Goal: Task Accomplishment & Management: Use online tool/utility

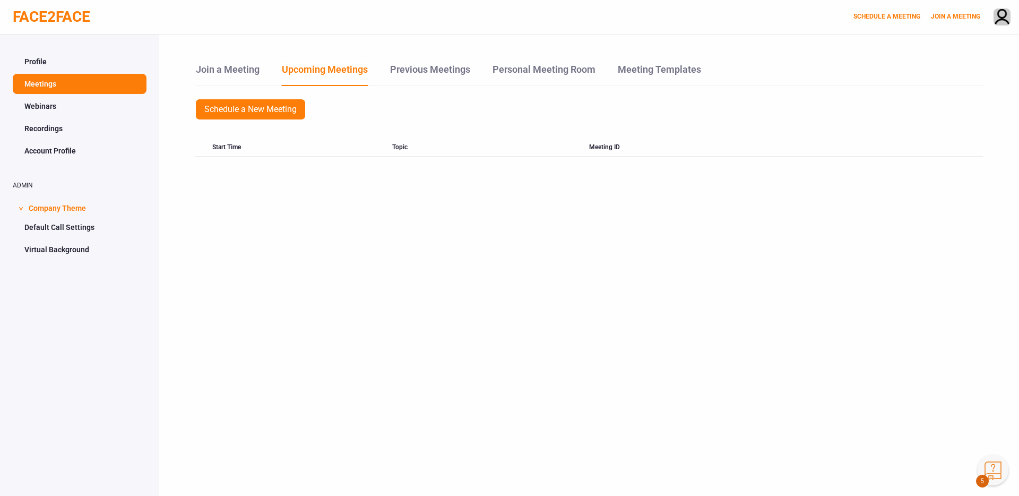
click at [48, 103] on link "Webinars" at bounding box center [80, 106] width 134 height 20
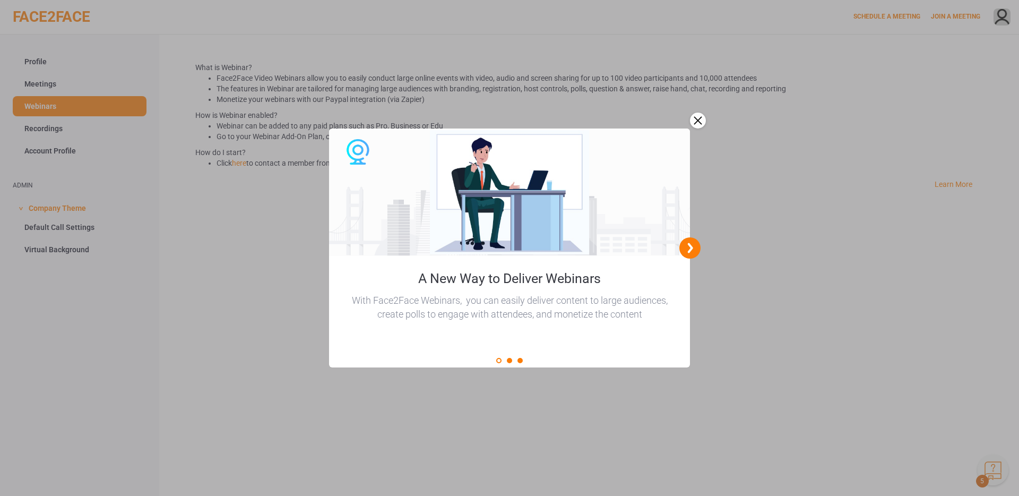
click at [699, 117] on div "close" at bounding box center [698, 121] width 16 height 16
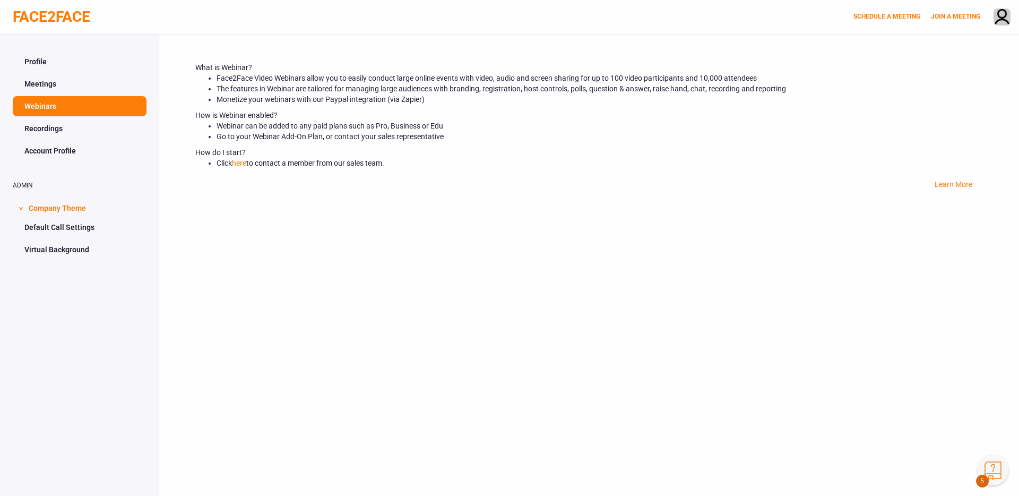
click at [46, 132] on link "Recordings" at bounding box center [80, 128] width 134 height 20
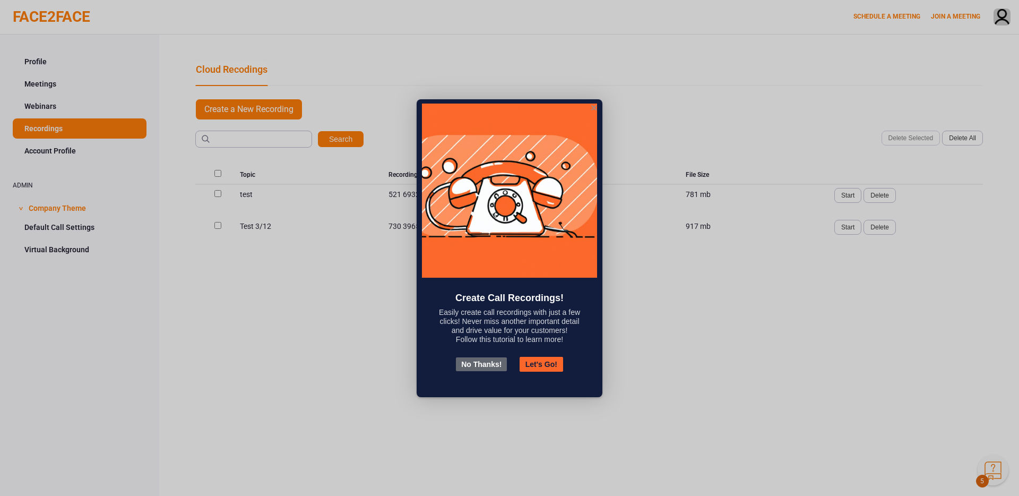
click at [538, 361] on button "Let's Go!" at bounding box center [542, 364] width 44 height 15
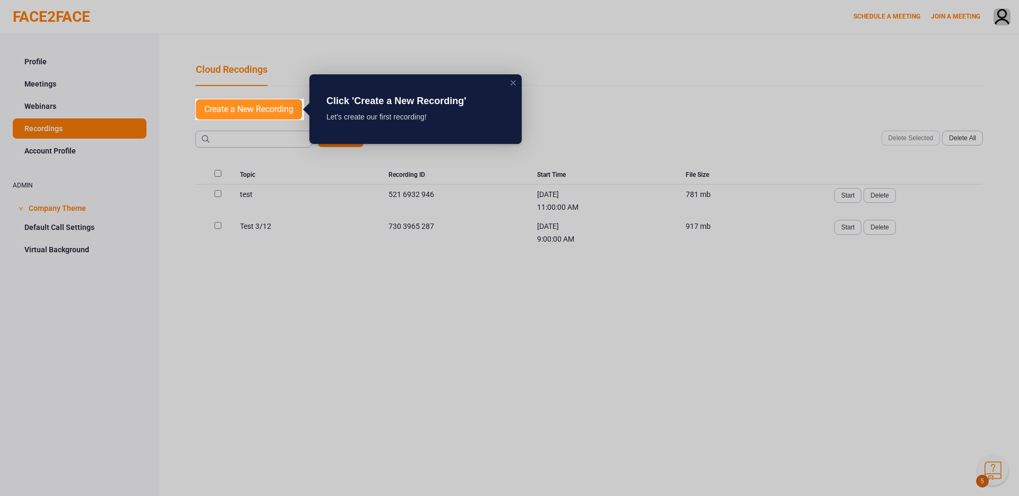
click at [287, 109] on link "Create a New Recording" at bounding box center [248, 109] width 107 height 21
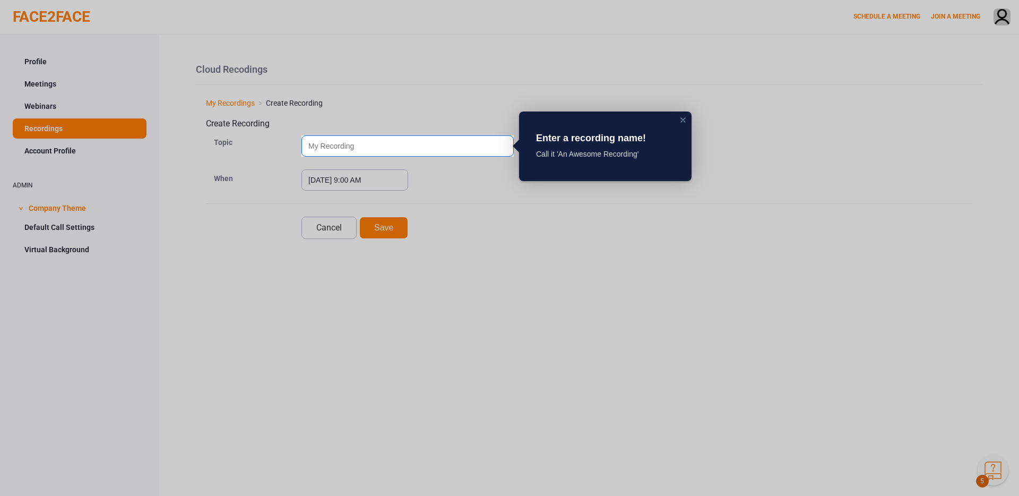
click at [451, 145] on input "text" at bounding box center [407, 145] width 212 height 21
type input "test"
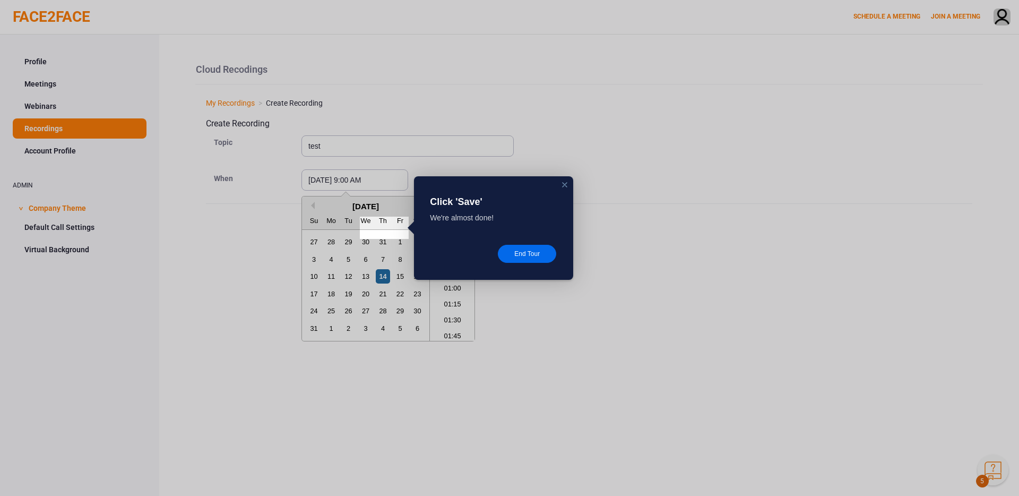
scroll to position [520, 0]
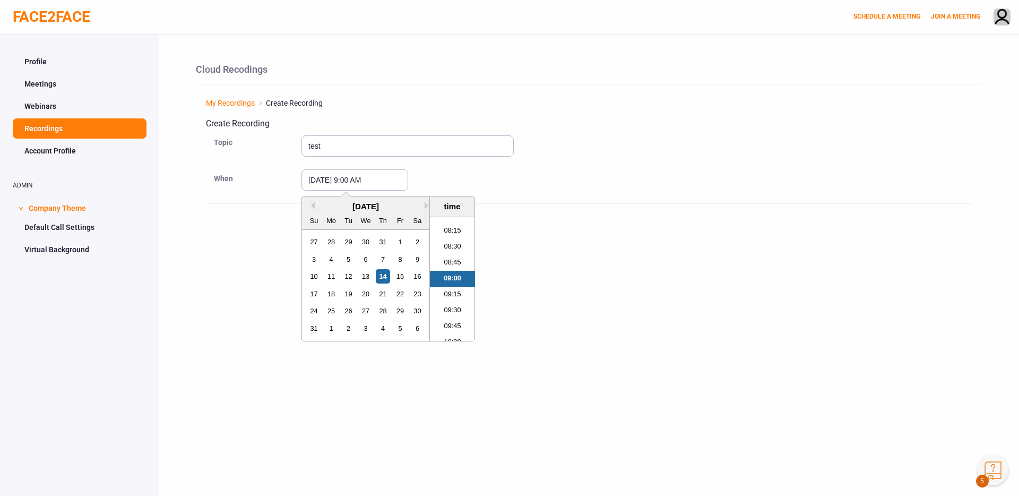
click at [538, 177] on div "[DATE] 9:00 AM Previous Month Next Month [DATE] Su Mo Tu We Th Fr Sa 27 28 29 3…" at bounding box center [636, 179] width 671 height 21
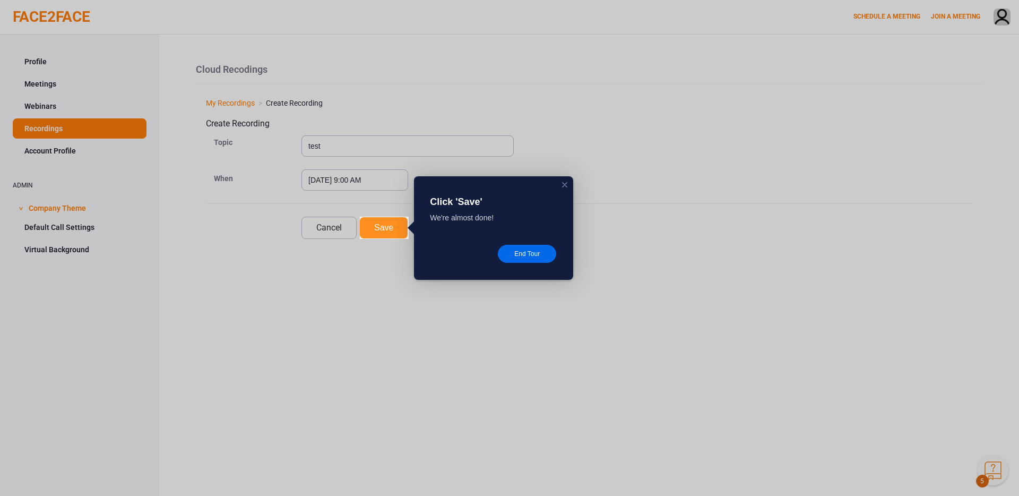
click at [414, 223] on div "Click 'Save' We're almost done! End Tour" at bounding box center [493, 227] width 159 height 103
click at [394, 228] on button "Save" at bounding box center [383, 228] width 49 height 22
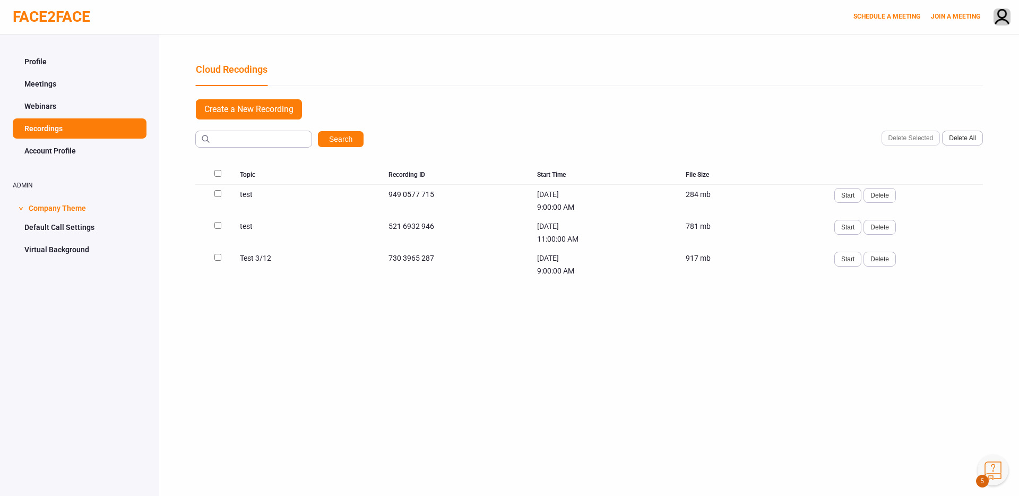
click at [998, 469] on button "Knowledge Center Bot, also known as KC Bot is an onboarding assistant that allo…" at bounding box center [993, 469] width 31 height 31
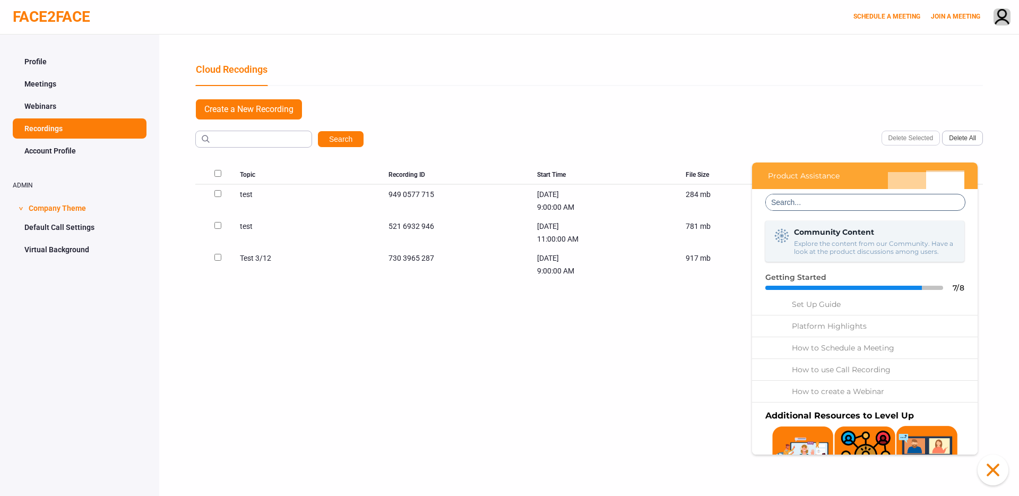
click at [996, 469] on button "Click to close the Knowledge Center Bot window." at bounding box center [993, 469] width 31 height 31
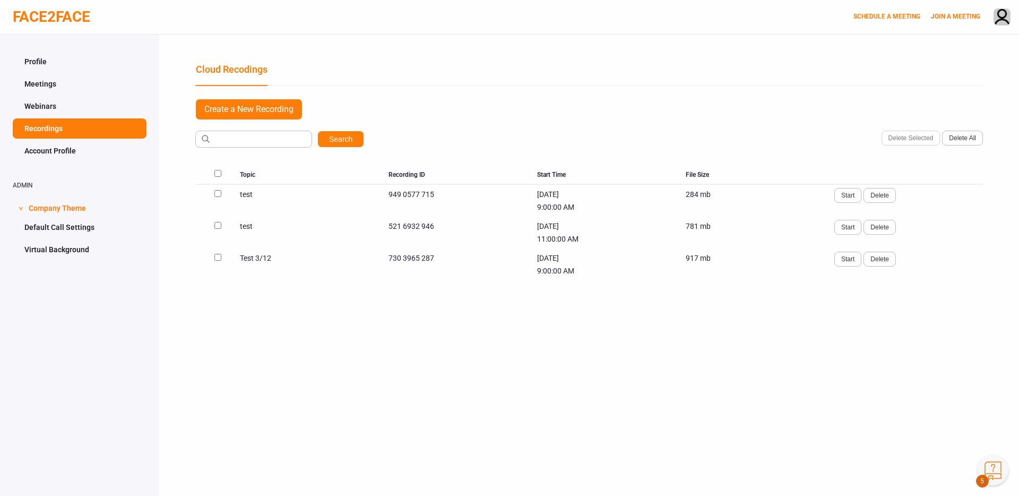
click at [983, 470] on button "Knowledge Center Bot, also known as KC Bot is an onboarding assistant that allo…" at bounding box center [993, 469] width 31 height 31
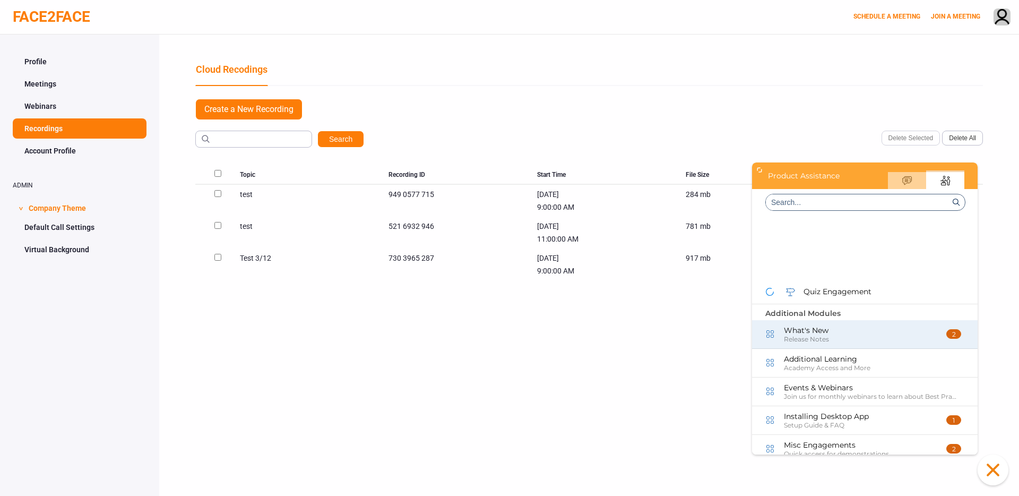
scroll to position [394, 0]
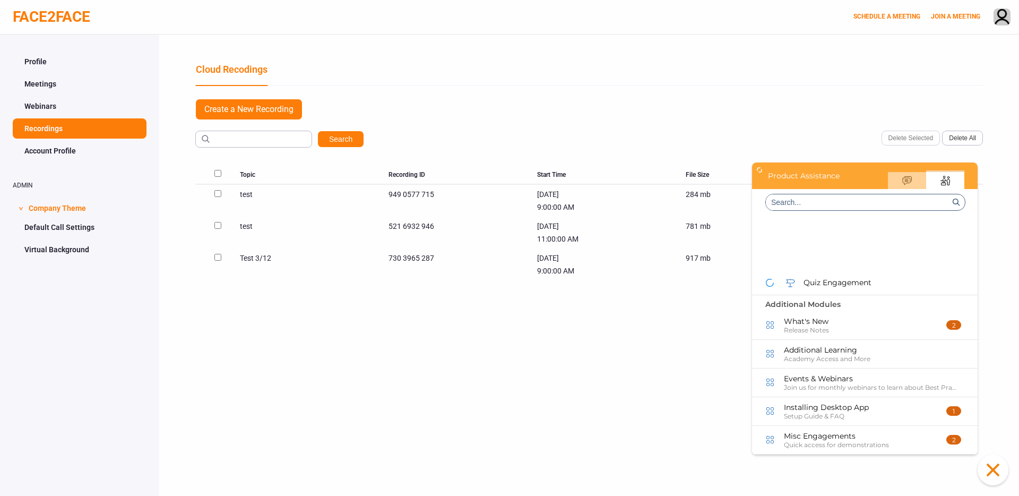
click at [759, 170] on icon "Expand" at bounding box center [759, 170] width 11 height 11
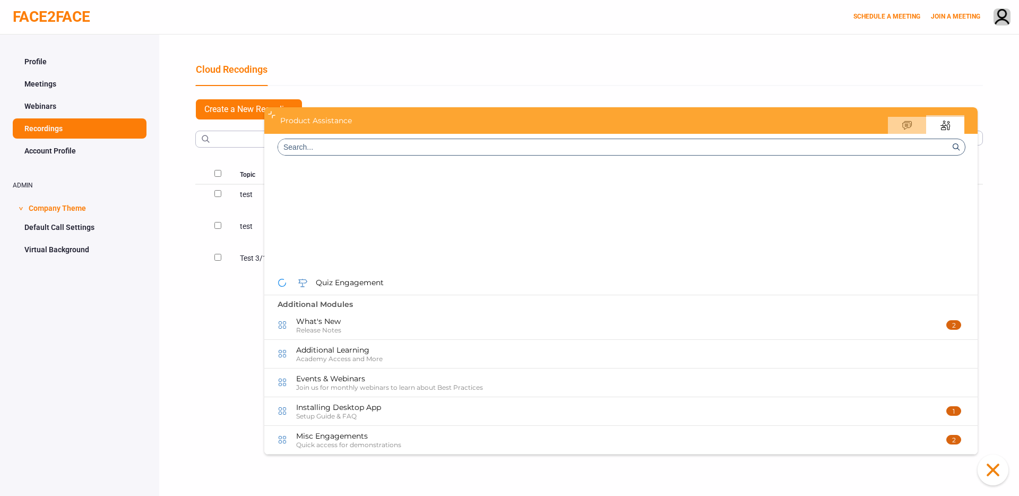
scroll to position [0, 0]
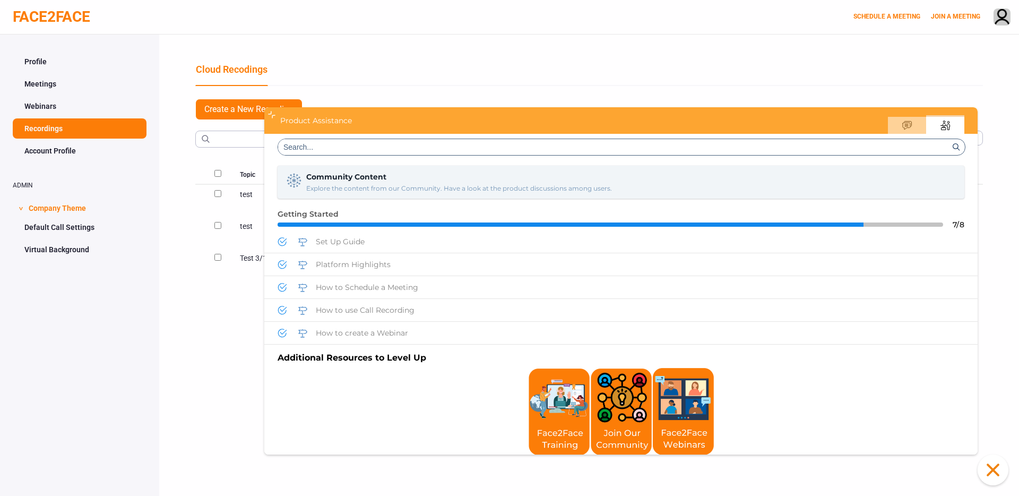
click at [270, 114] on icon "Expand" at bounding box center [272, 114] width 6 height 6
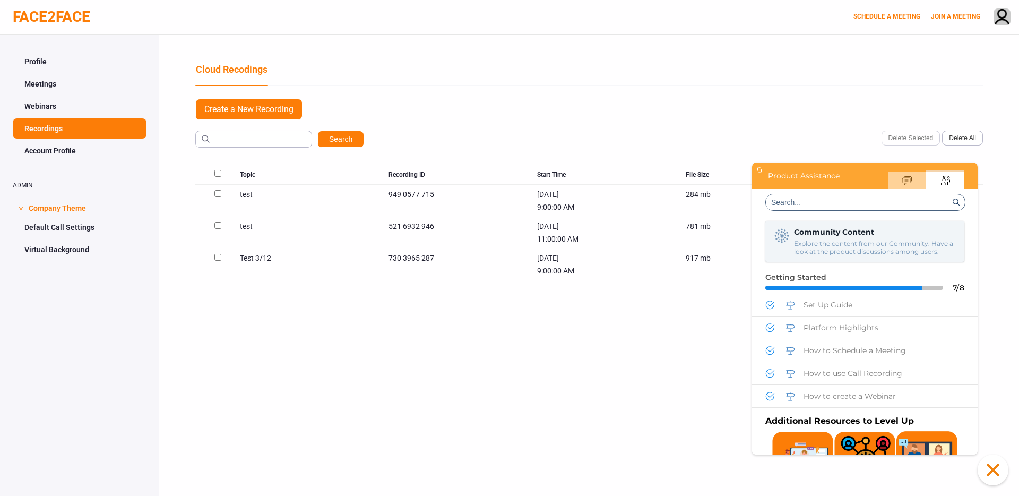
click at [988, 467] on button "Click to close the Knowledge Center Bot window." at bounding box center [993, 469] width 31 height 31
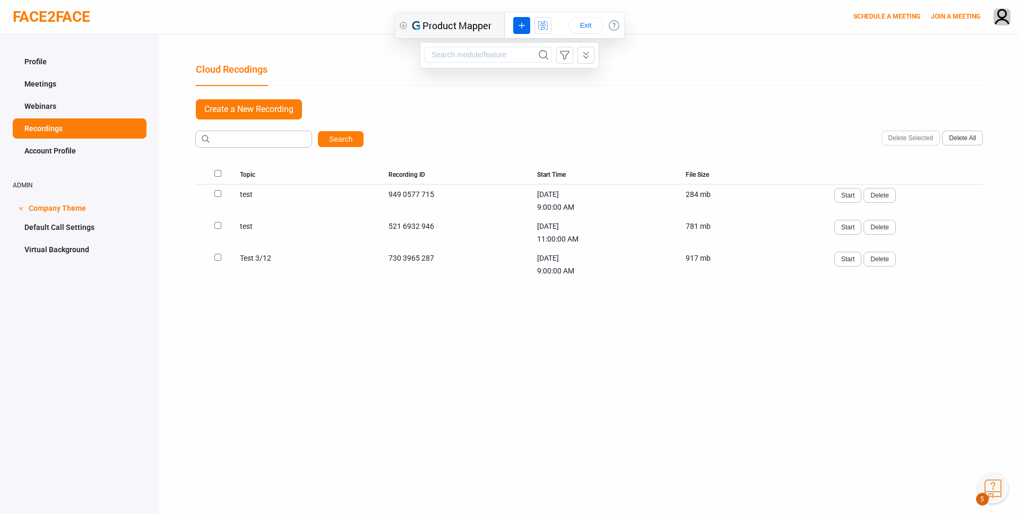
click at [586, 55] on icon at bounding box center [586, 55] width 12 height 13
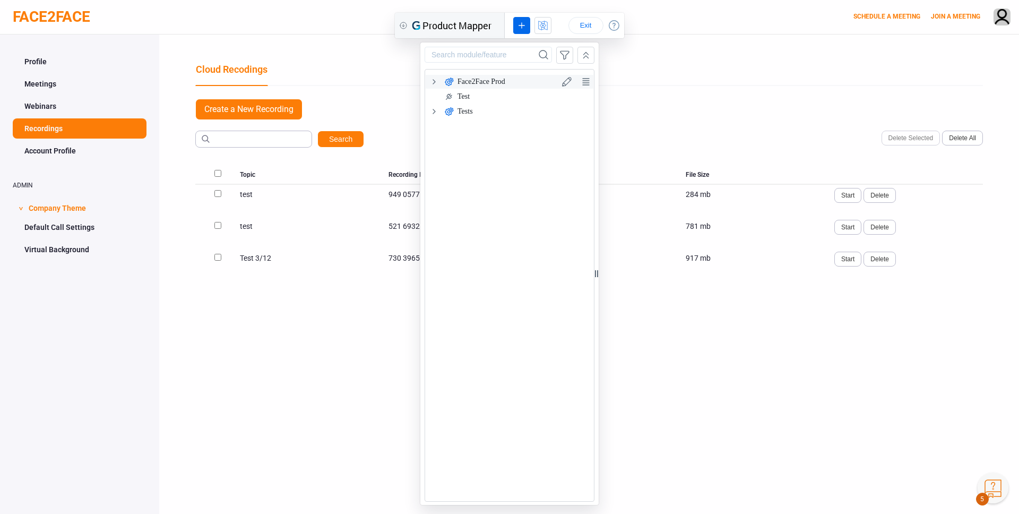
click at [437, 81] on icon at bounding box center [434, 81] width 13 height 13
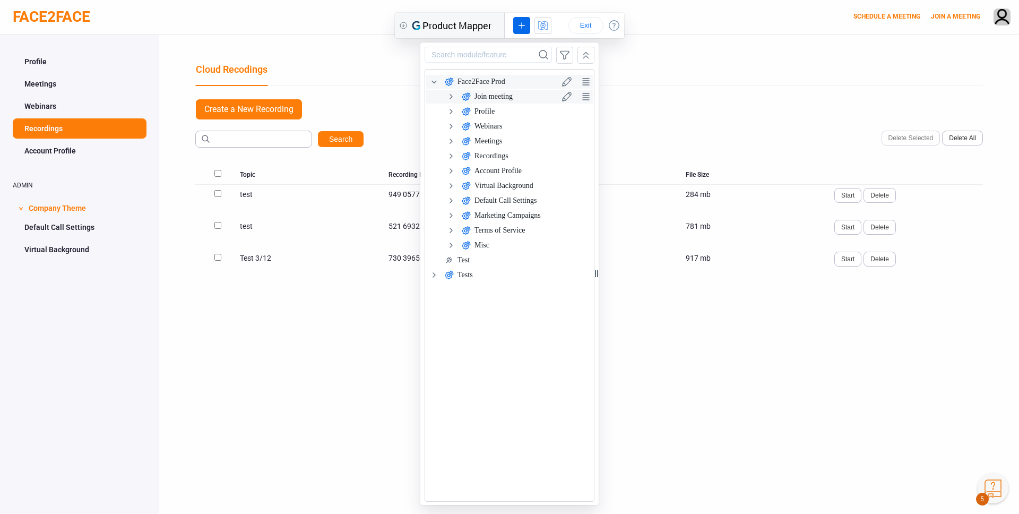
click at [452, 96] on icon at bounding box center [451, 96] width 2 height 4
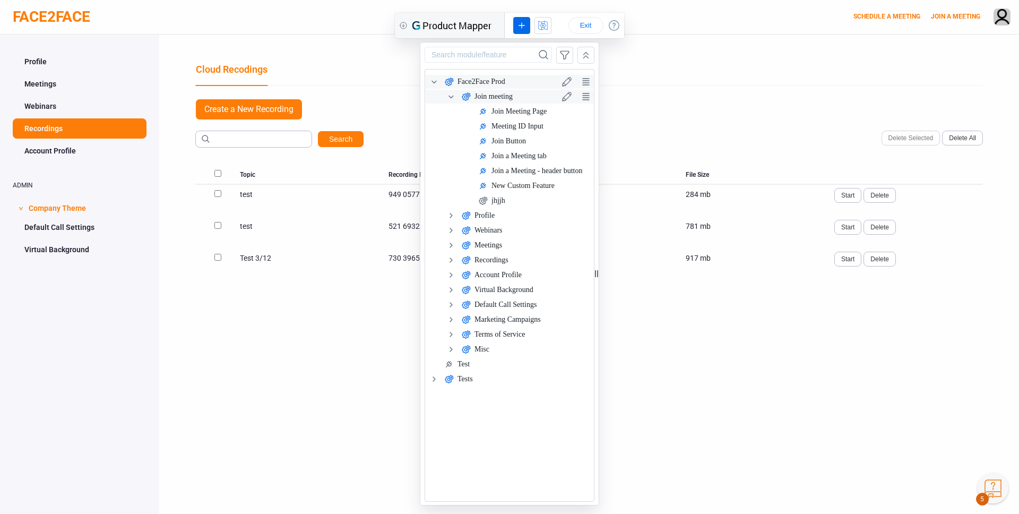
click at [452, 96] on icon at bounding box center [451, 96] width 13 height 13
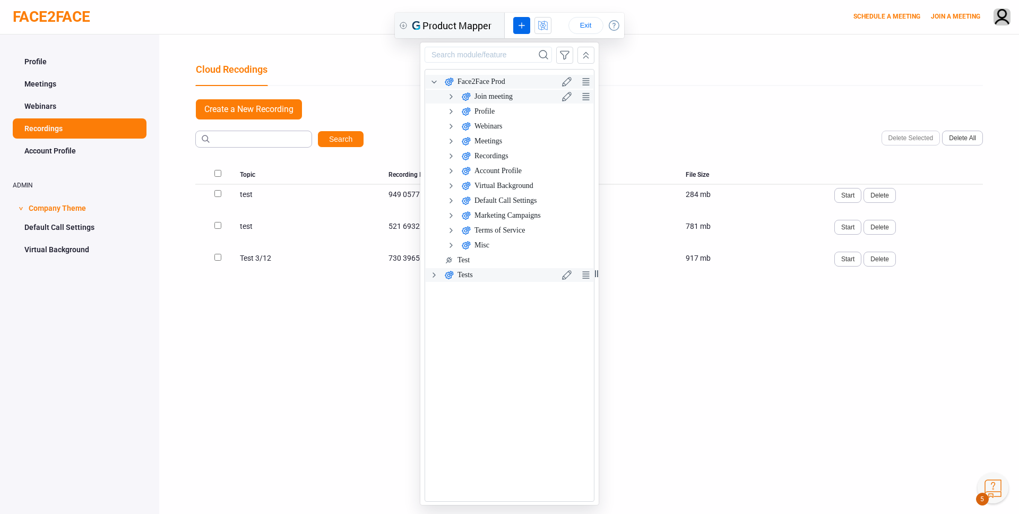
click at [433, 270] on icon at bounding box center [434, 275] width 13 height 13
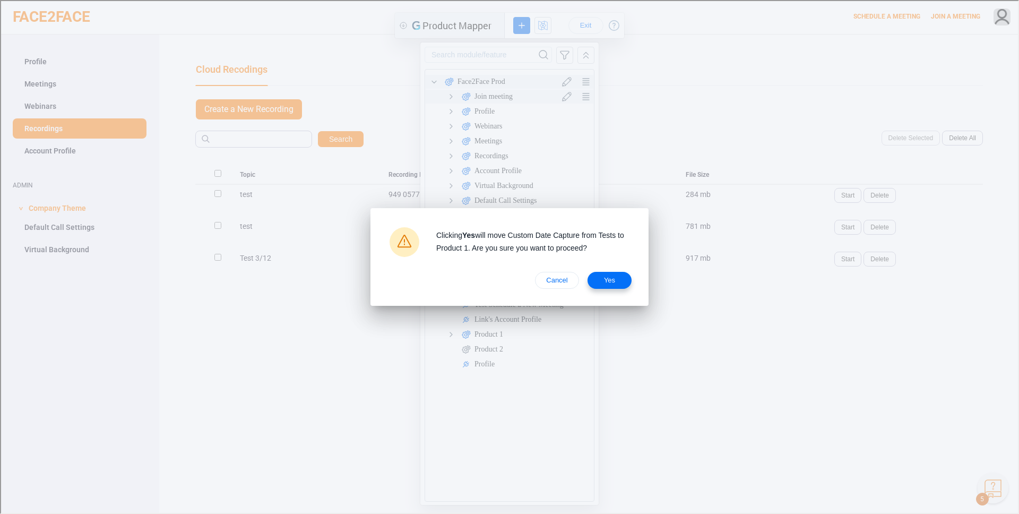
click at [610, 277] on span "yes" at bounding box center [608, 279] width 27 height 8
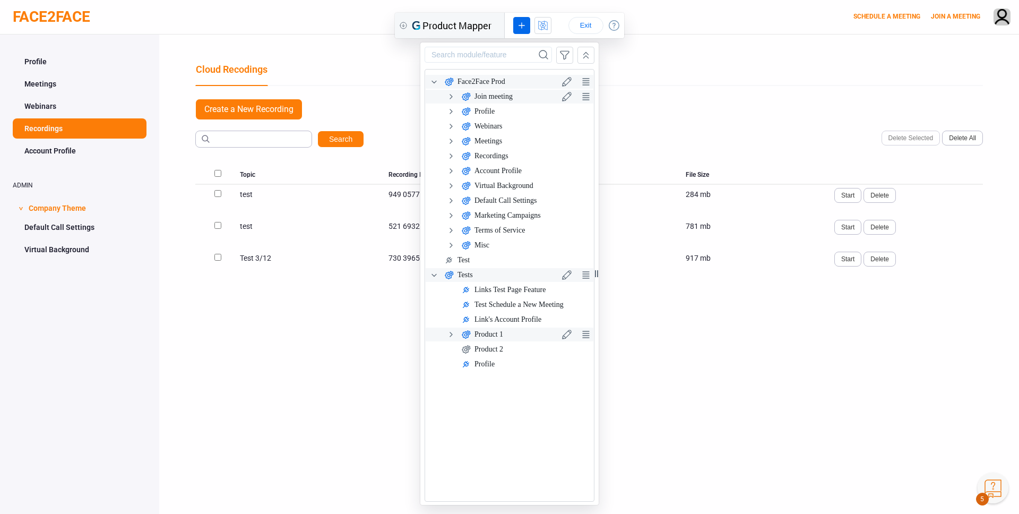
click at [448, 335] on icon at bounding box center [451, 334] width 13 height 13
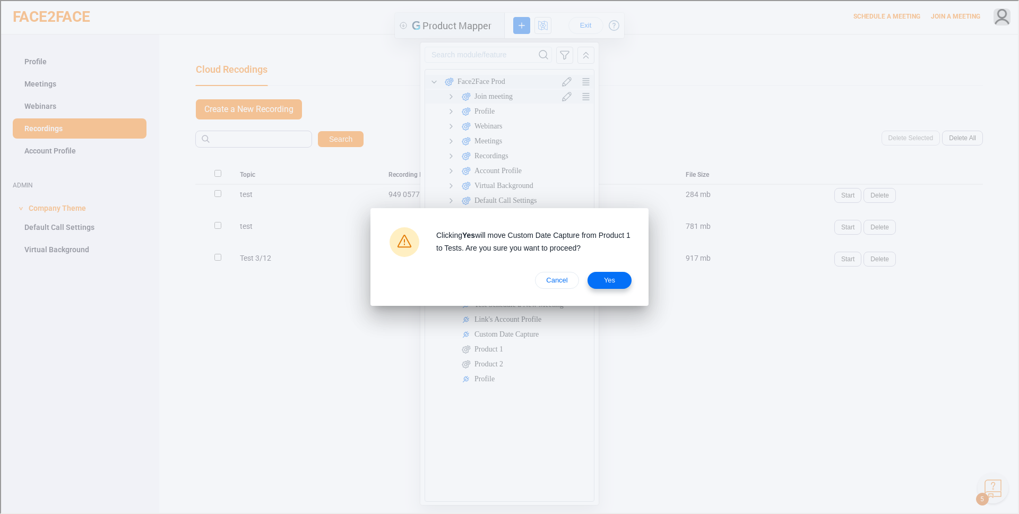
click at [608, 276] on span "yes" at bounding box center [608, 279] width 27 height 8
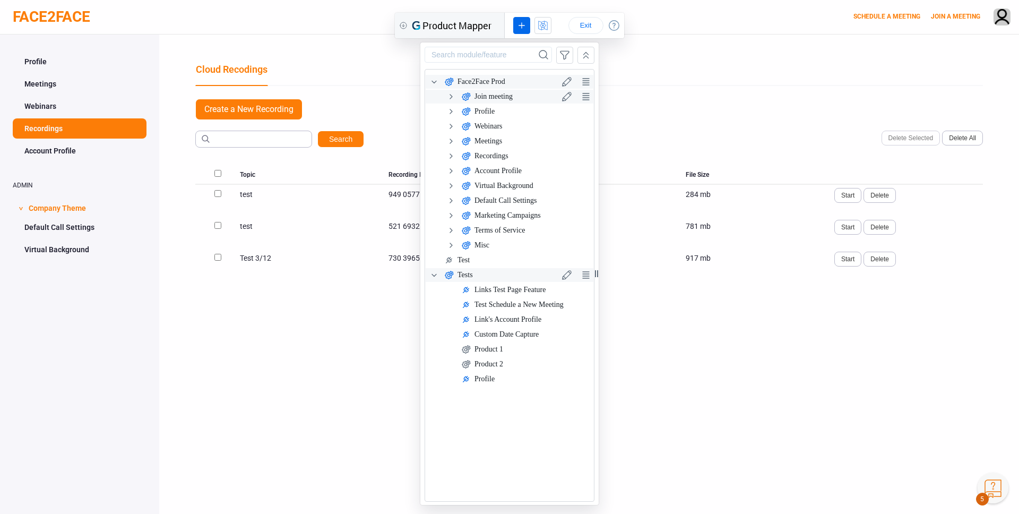
click at [582, 56] on icon at bounding box center [586, 55] width 12 height 13
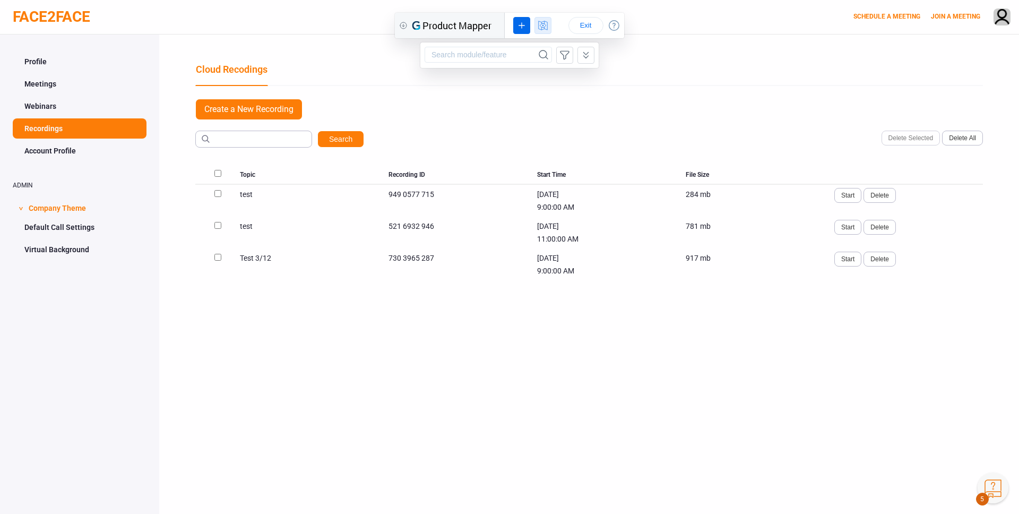
click at [545, 29] on icon at bounding box center [543, 25] width 12 height 13
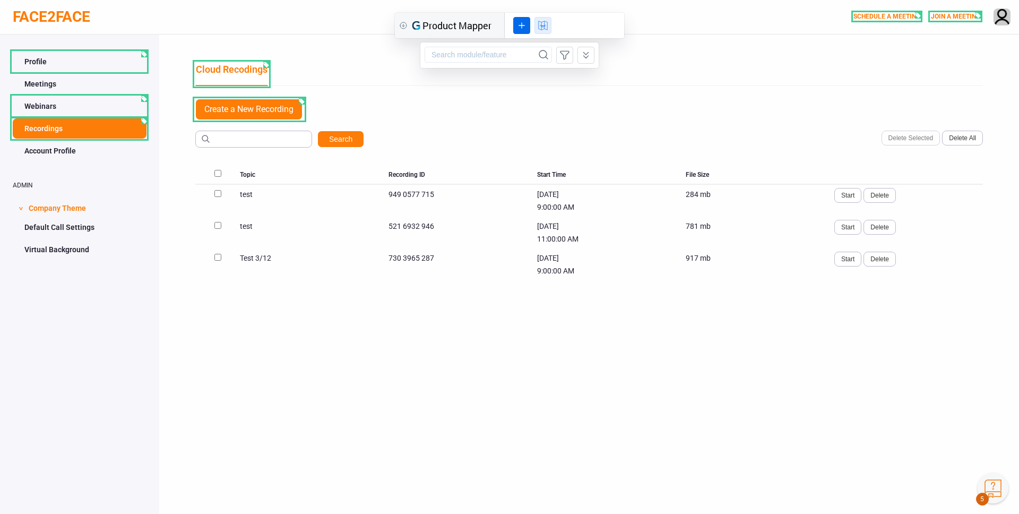
click at [265, 63] on div at bounding box center [266, 65] width 6 height 6
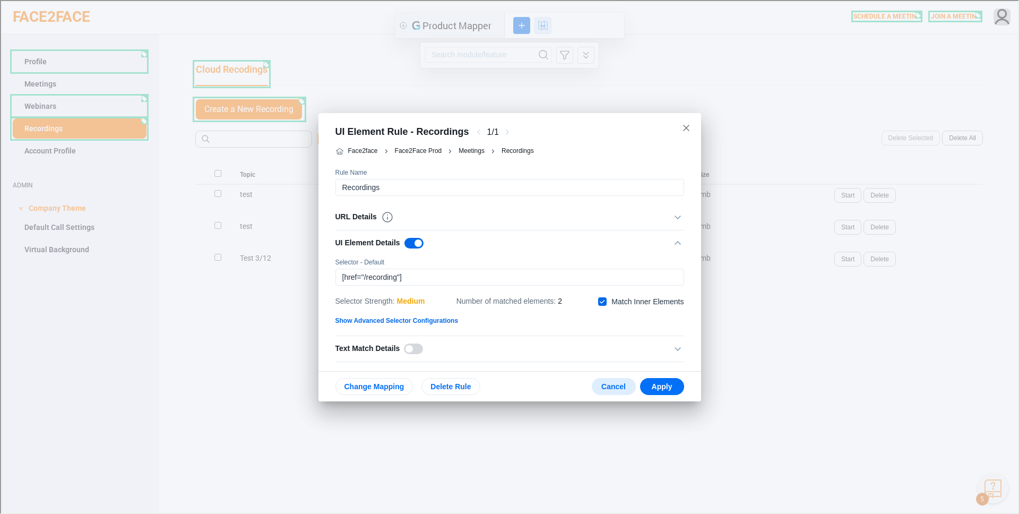
click at [616, 388] on span "Cancel" at bounding box center [612, 385] width 27 height 8
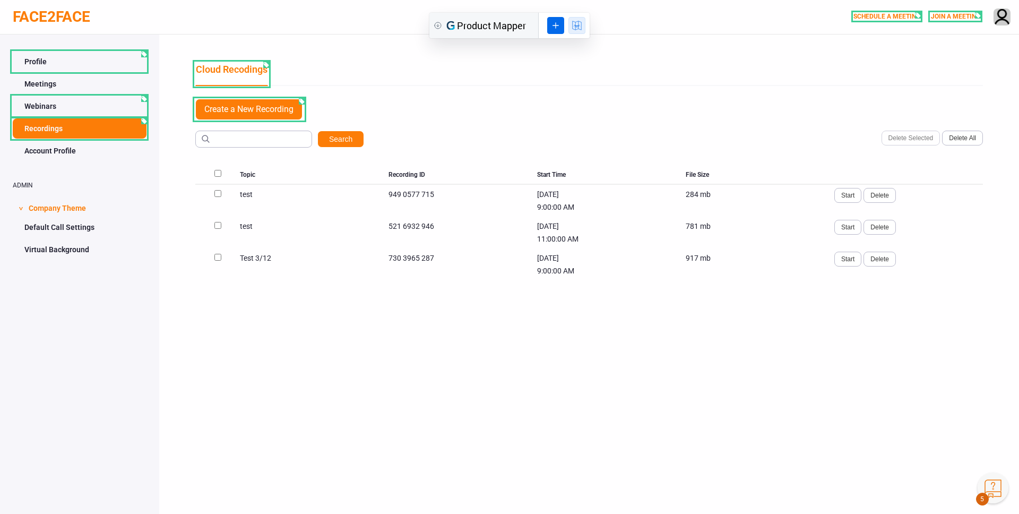
click at [303, 102] on div at bounding box center [302, 101] width 6 height 6
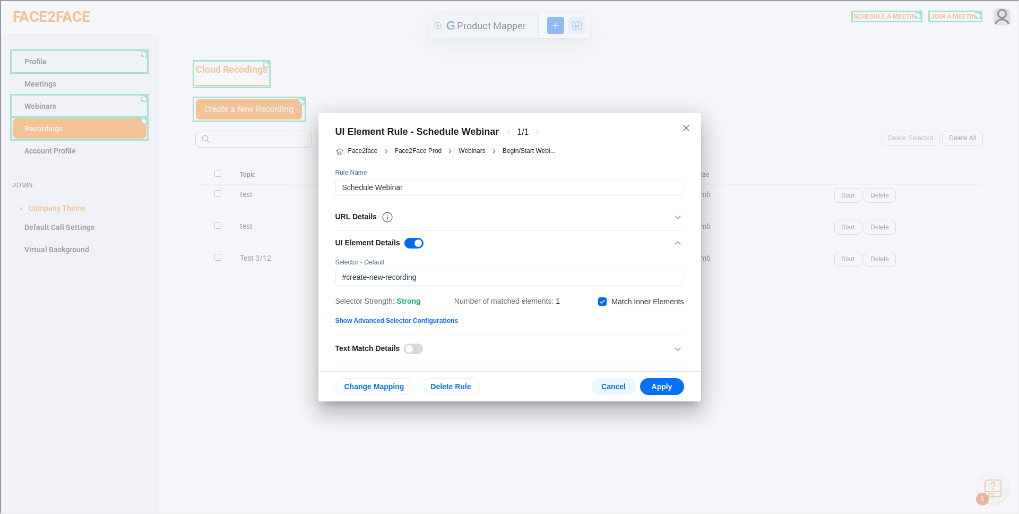
click at [617, 386] on span "Cancel" at bounding box center [612, 385] width 27 height 8
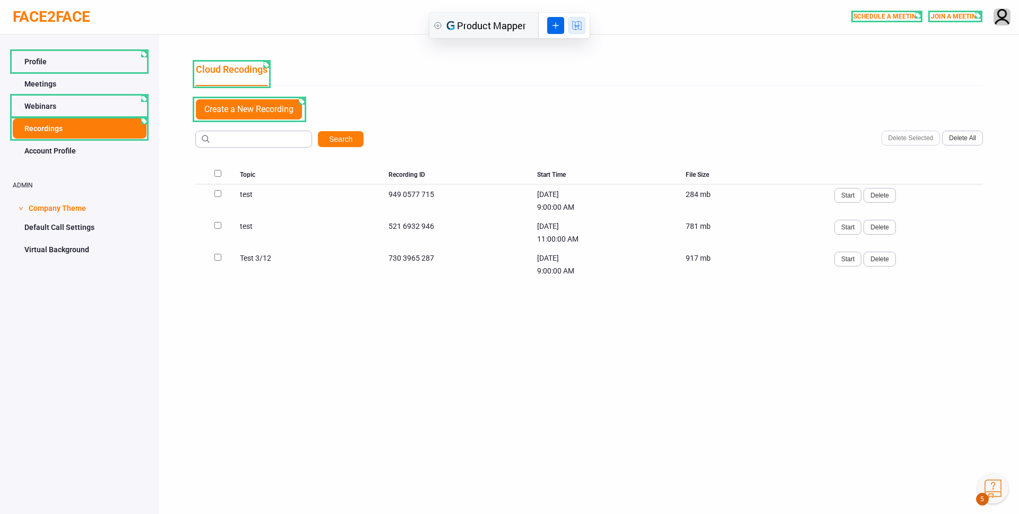
click at [143, 121] on div at bounding box center [144, 121] width 6 height 6
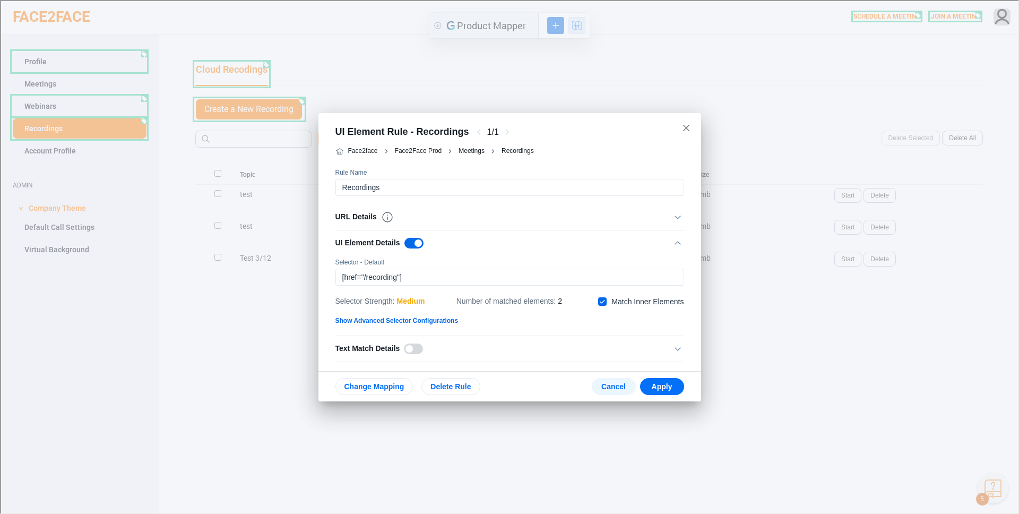
click at [613, 381] on span "Cancel" at bounding box center [612, 385] width 27 height 8
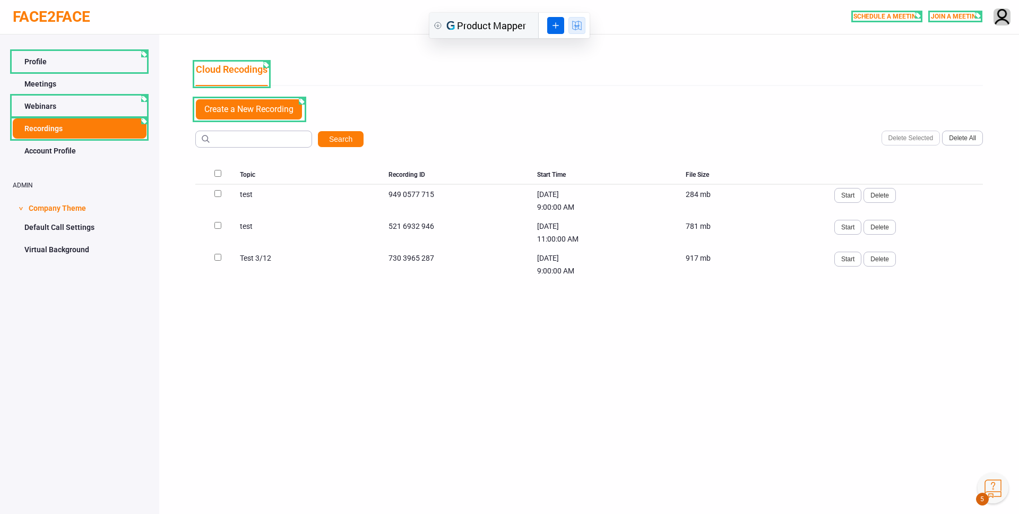
click at [578, 27] on icon at bounding box center [578, 26] width 1 height 1
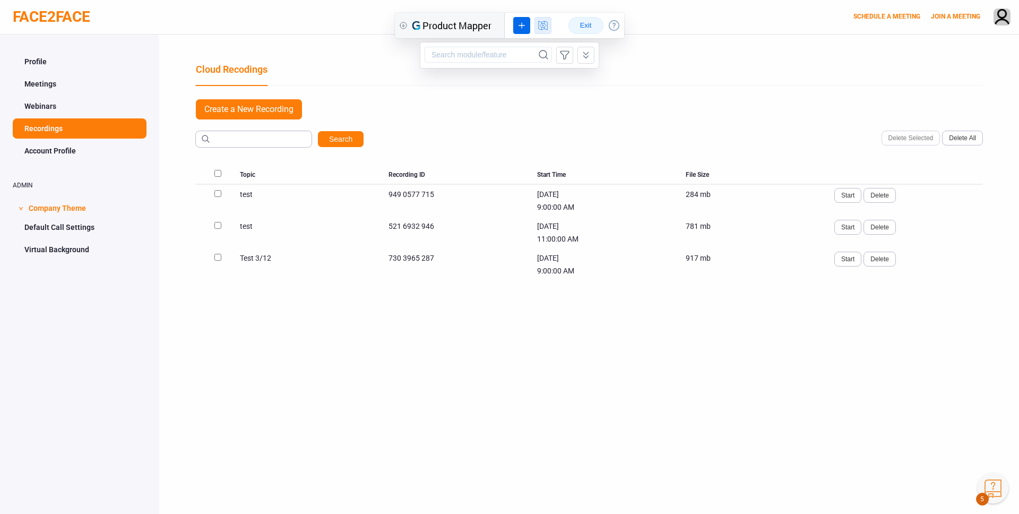
click at [588, 24] on span "Exit" at bounding box center [585, 25] width 17 height 8
